Goal: Information Seeking & Learning: Understand process/instructions

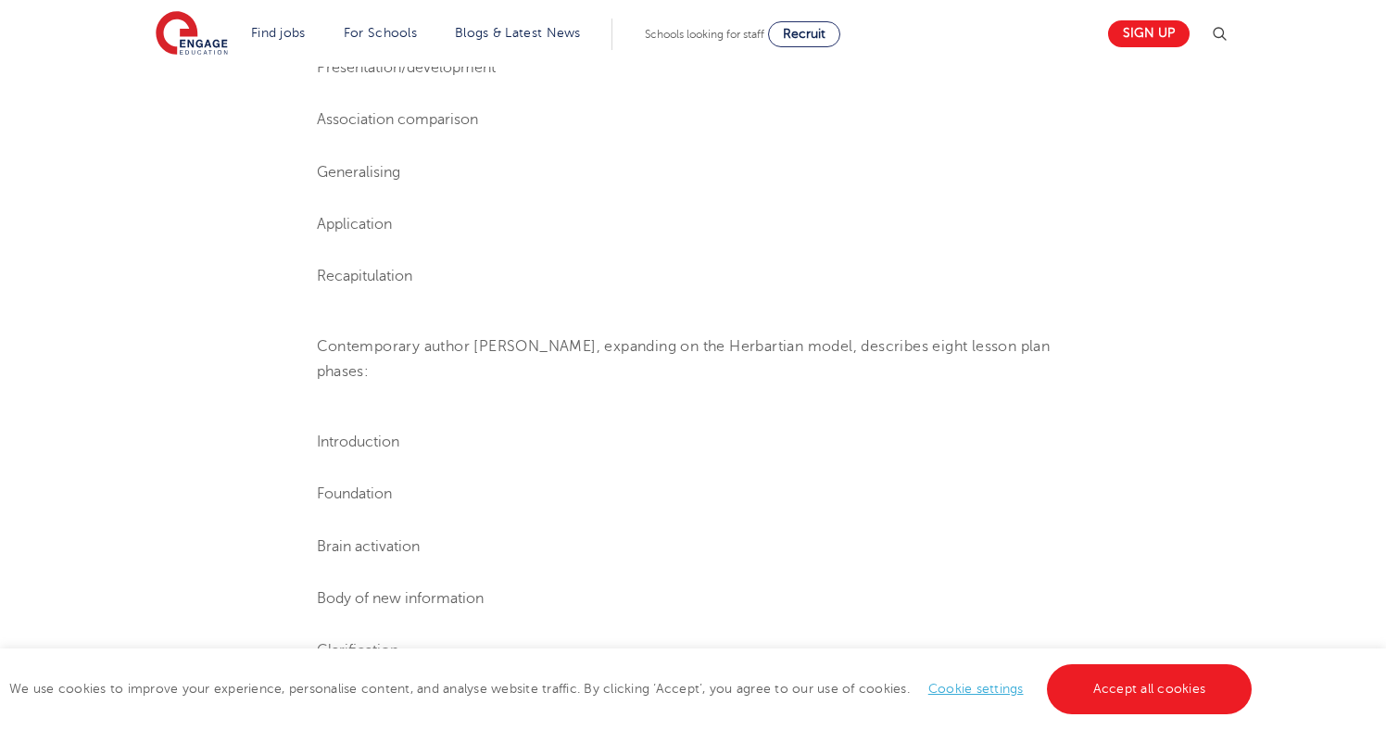
scroll to position [1527, 0]
drag, startPoint x: 357, startPoint y: 268, endPoint x: 306, endPoint y: 268, distance: 50.9
click at [305, 268] on section "[DATE] How to write a lesson plan: everything teachers need to know What is a l…" at bounding box center [693, 438] width 1123 height 2908
drag, startPoint x: 315, startPoint y: 268, endPoint x: 471, endPoint y: 285, distance: 157.5
click at [471, 285] on section "[DATE] How to write a lesson plan: everything teachers need to know What is a l…" at bounding box center [693, 438] width 1123 height 2908
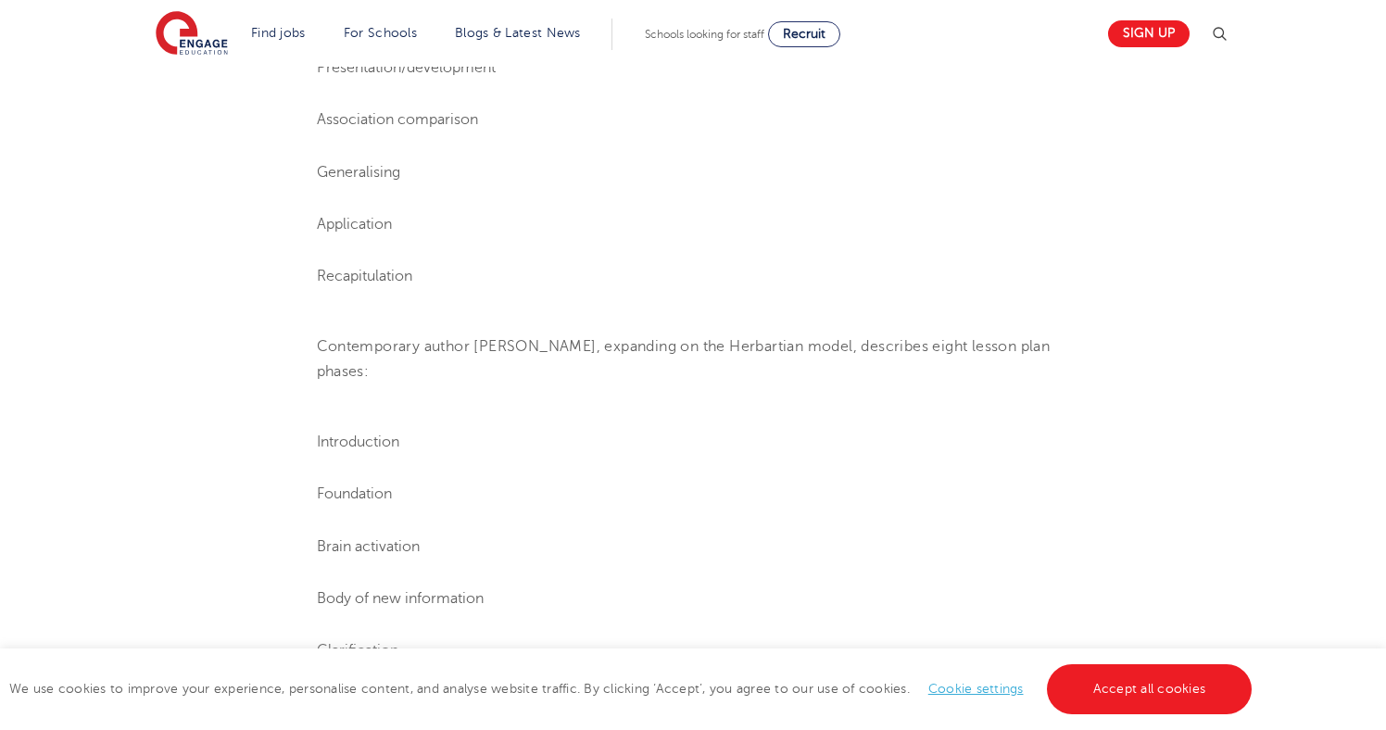
click at [438, 282] on li "Recapitulation" at bounding box center [693, 276] width 753 height 24
drag, startPoint x: 436, startPoint y: 282, endPoint x: 329, endPoint y: 262, distance: 109.2
click at [329, 264] on li "Recapitulation" at bounding box center [693, 276] width 753 height 24
drag, startPoint x: 335, startPoint y: 262, endPoint x: 326, endPoint y: 273, distance: 14.5
click at [327, 271] on li "Recapitulation" at bounding box center [693, 276] width 753 height 24
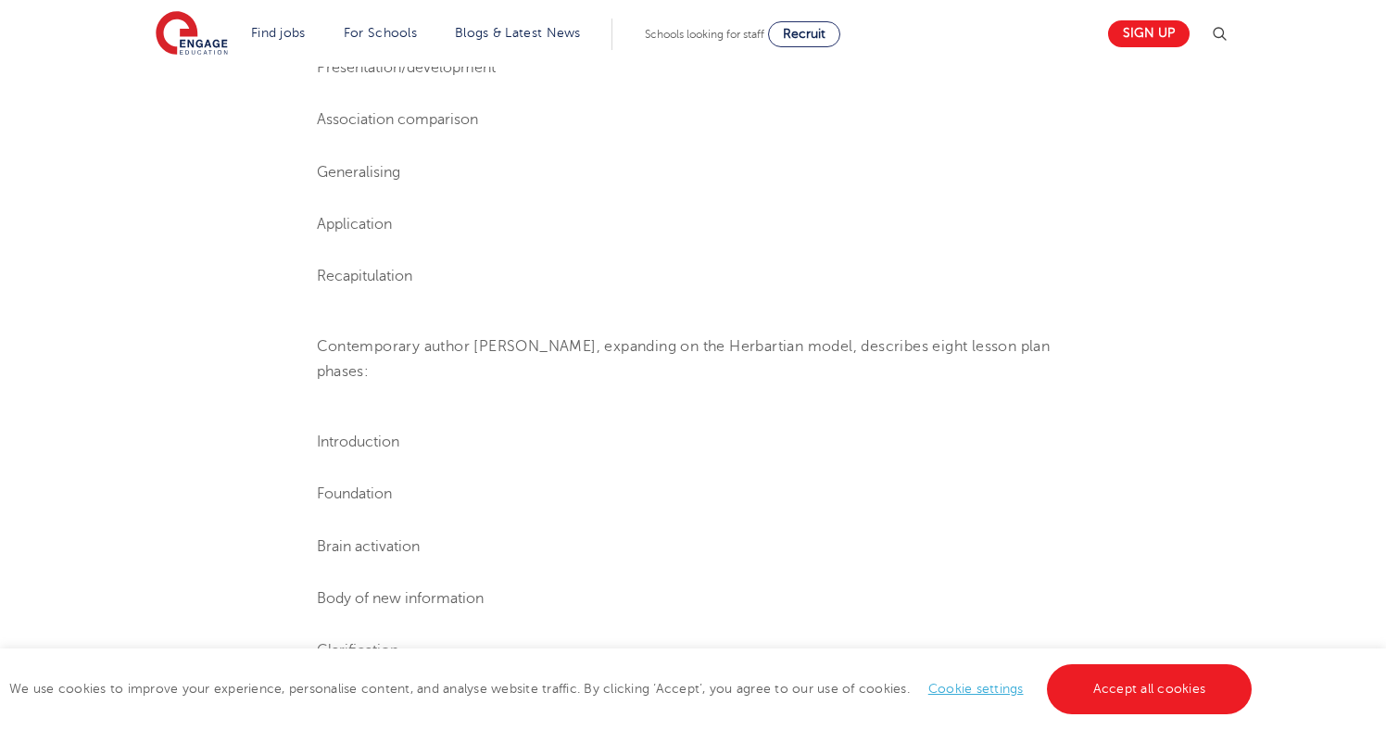
click at [348, 278] on span "Recapitulation" at bounding box center [364, 276] width 95 height 17
click at [339, 276] on span "Recapitulation" at bounding box center [364, 276] width 95 height 17
drag, startPoint x: 334, startPoint y: 274, endPoint x: 422, endPoint y: 264, distance: 88.6
click at [422, 264] on li "Recapitulation" at bounding box center [693, 276] width 753 height 24
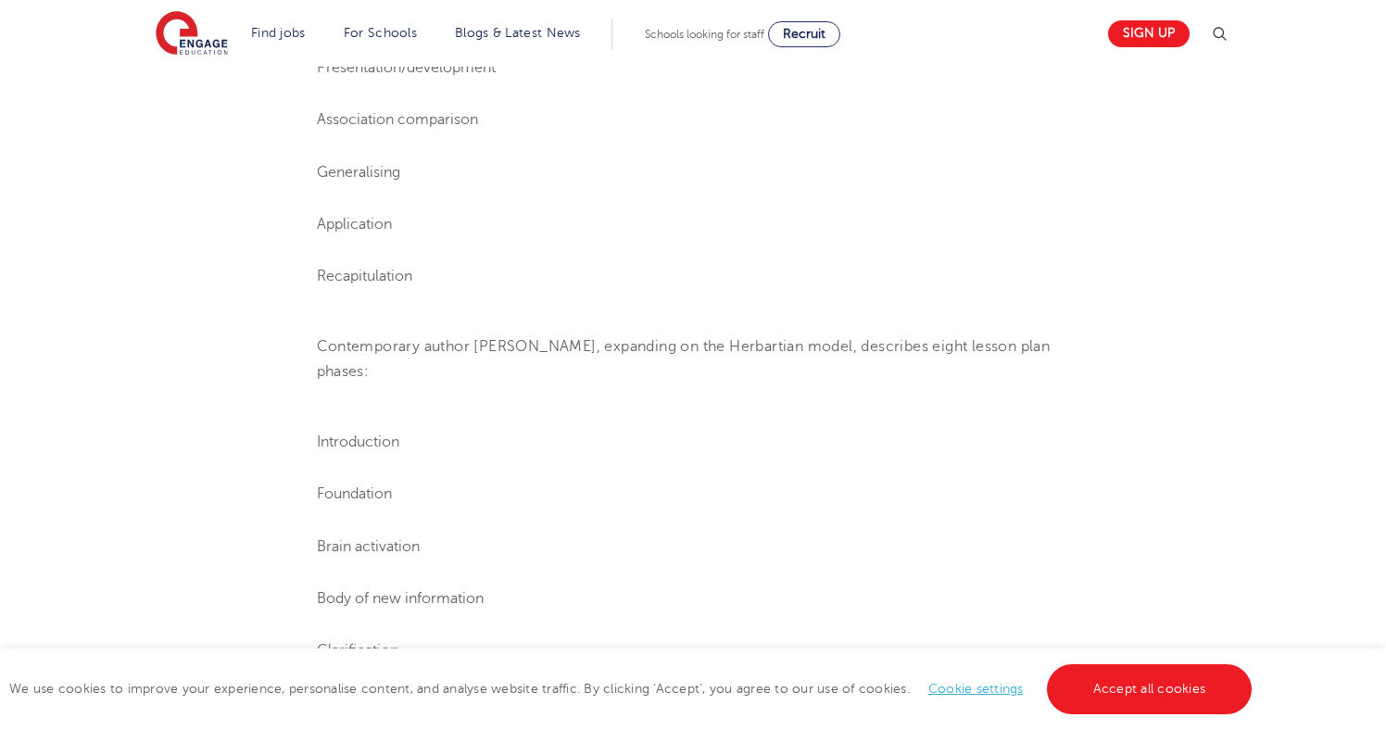
click at [381, 272] on span "Recapitulation" at bounding box center [364, 276] width 95 height 17
click at [383, 273] on span "Recapitulation" at bounding box center [364, 276] width 95 height 17
